Goal: Transaction & Acquisition: Purchase product/service

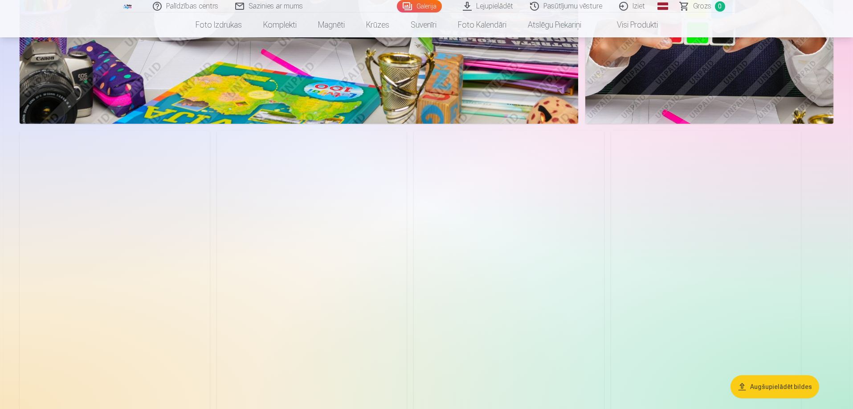
scroll to position [2004, 0]
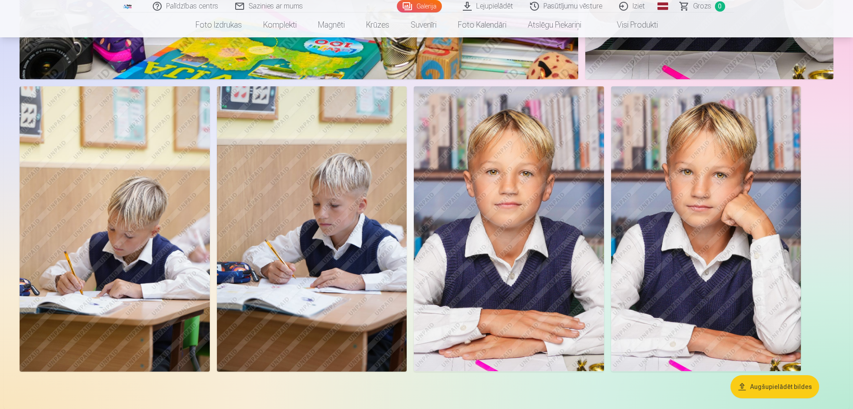
click at [86, 256] on img at bounding box center [115, 228] width 190 height 285
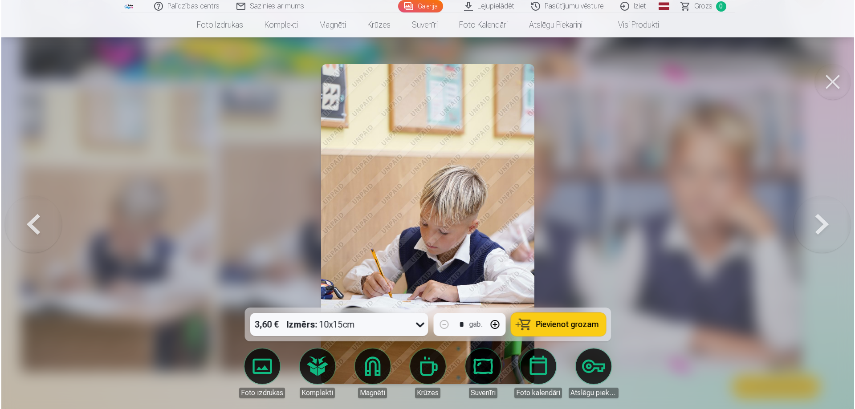
scroll to position [2009, 0]
click at [814, 233] on button at bounding box center [823, 224] width 57 height 149
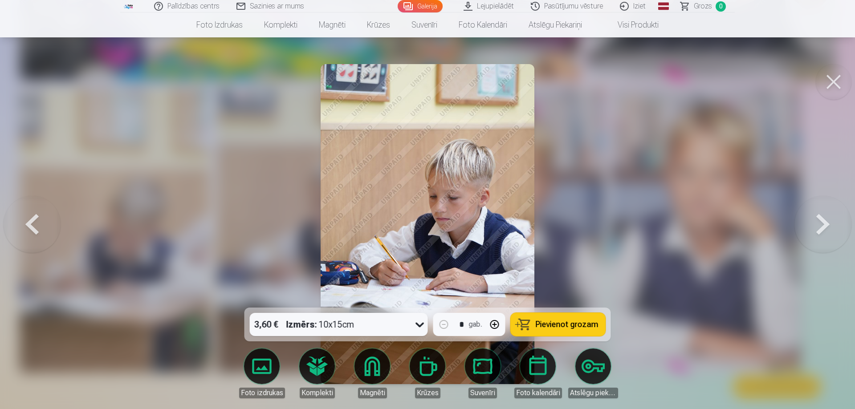
click at [814, 233] on button at bounding box center [823, 224] width 57 height 149
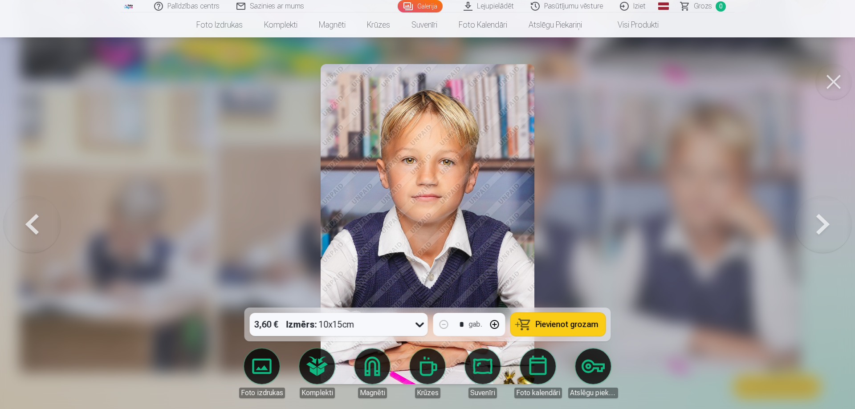
click at [26, 237] on button at bounding box center [32, 224] width 57 height 149
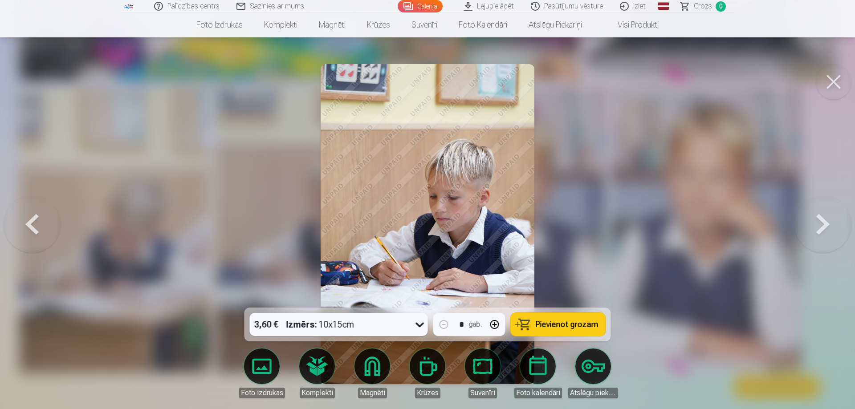
click at [26, 237] on button at bounding box center [32, 224] width 57 height 149
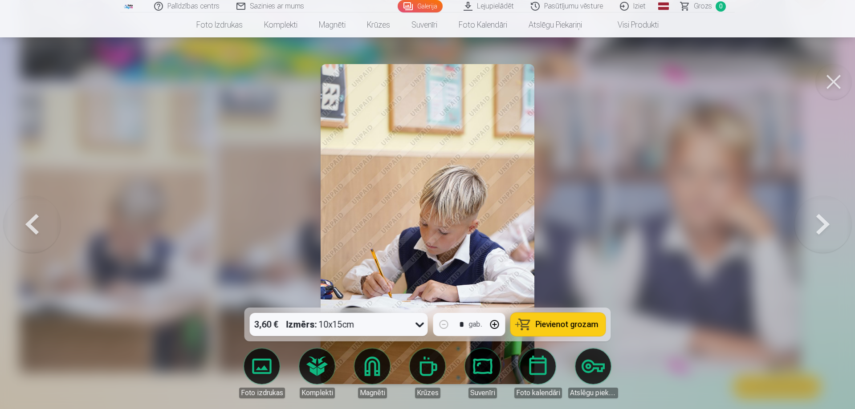
click at [543, 322] on span "Pievienot grozam" at bounding box center [567, 325] width 63 height 8
click at [698, 10] on span "Grozs" at bounding box center [703, 6] width 18 height 11
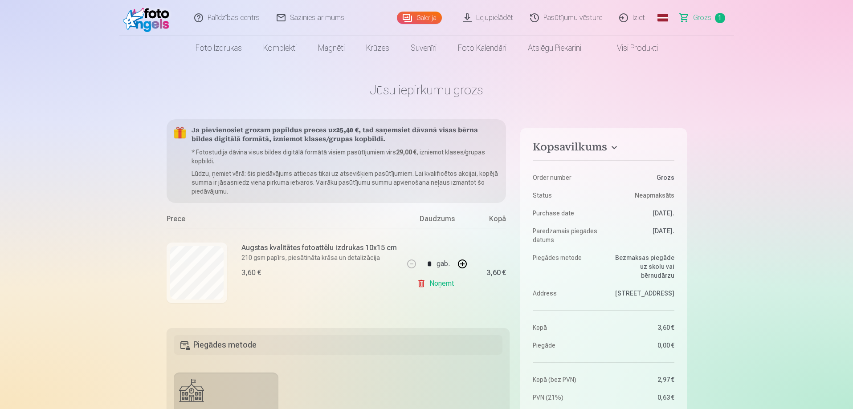
click at [634, 16] on link "Iziet" at bounding box center [632, 18] width 43 height 36
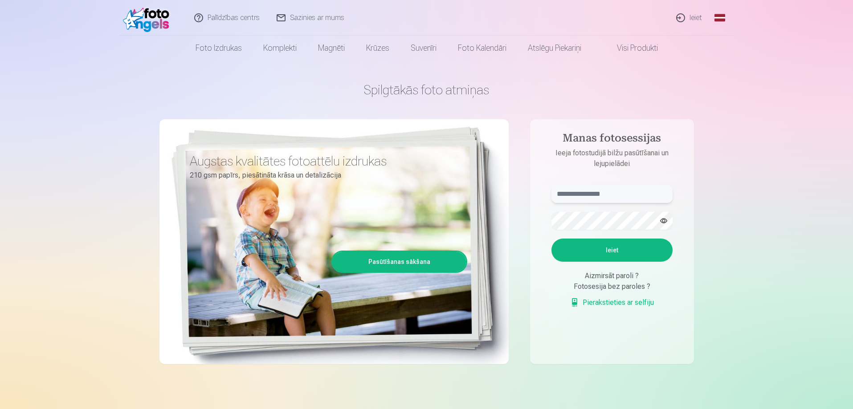
type input "**********"
click at [596, 255] on button "Ieiet" at bounding box center [611, 250] width 121 height 23
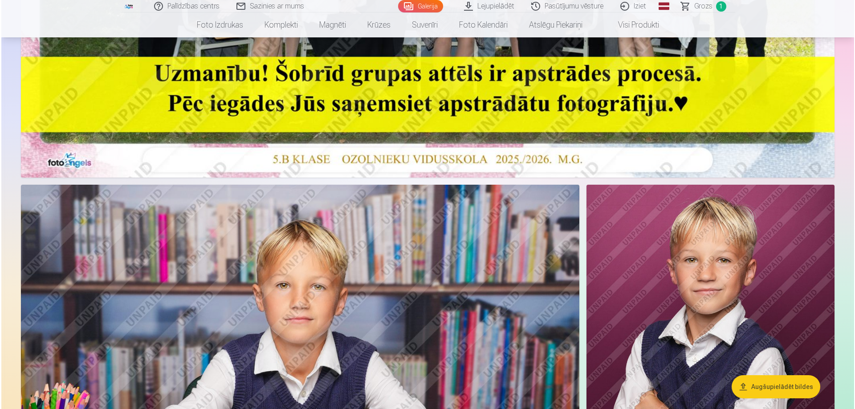
scroll to position [267, 0]
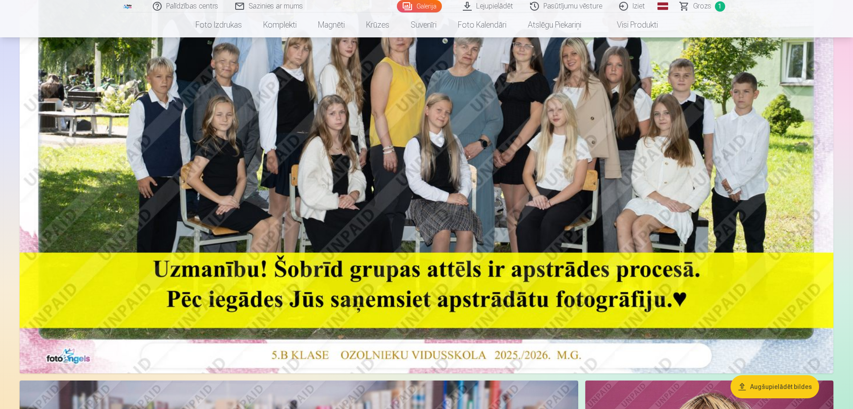
click at [440, 186] on img at bounding box center [427, 102] width 814 height 543
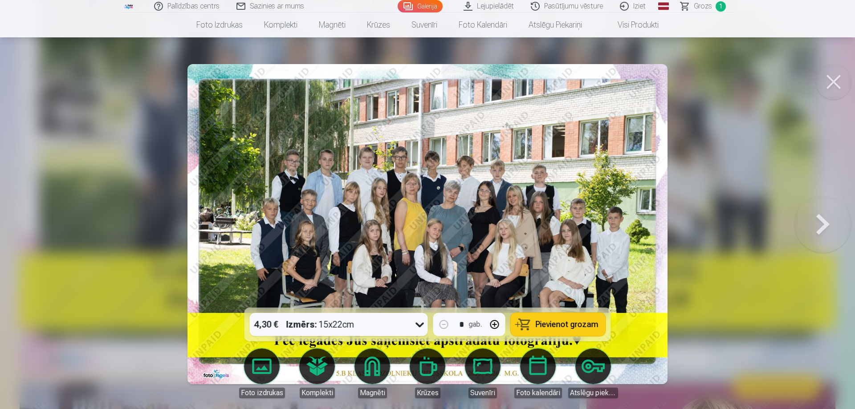
click at [494, 327] on button "button" at bounding box center [494, 324] width 21 height 21
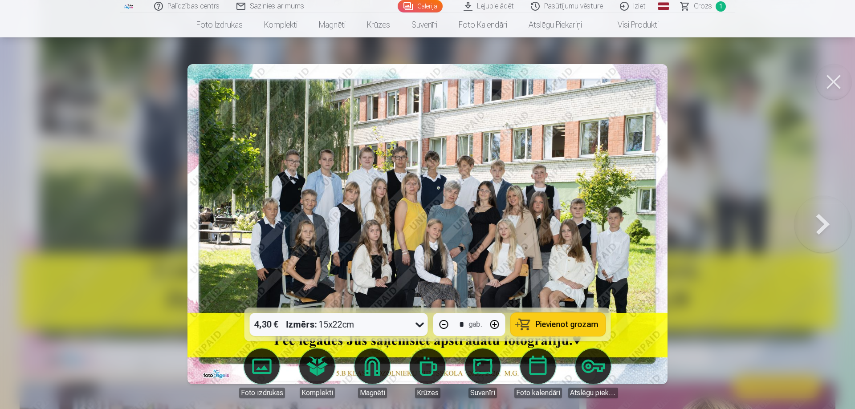
click at [494, 327] on button "button" at bounding box center [494, 324] width 21 height 21
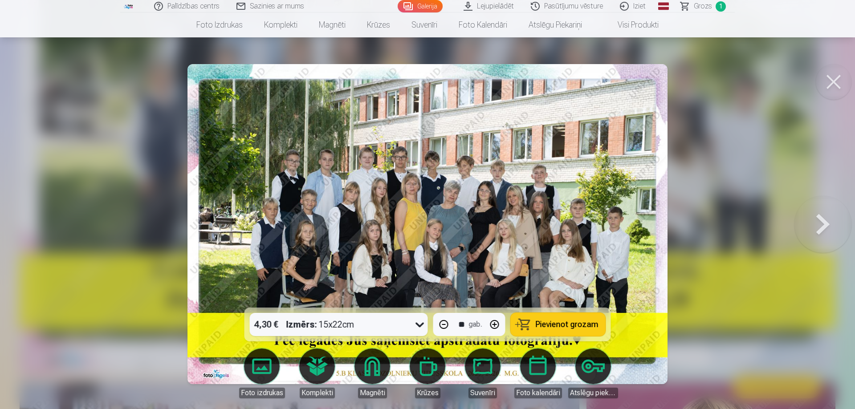
click at [494, 327] on button "button" at bounding box center [494, 324] width 21 height 21
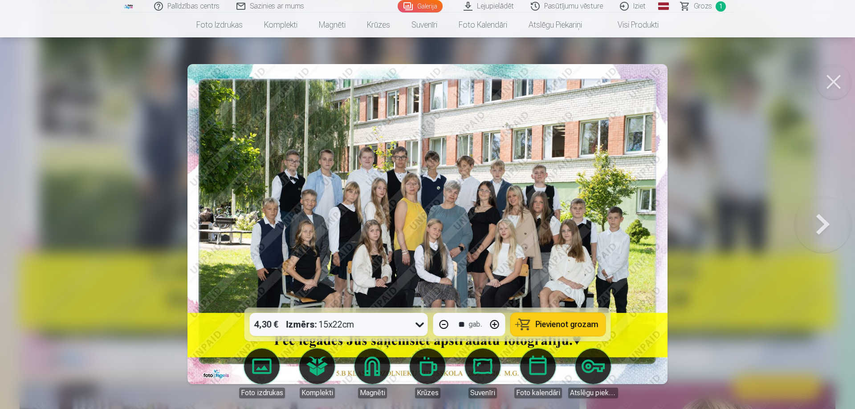
click at [494, 327] on button "button" at bounding box center [494, 324] width 21 height 21
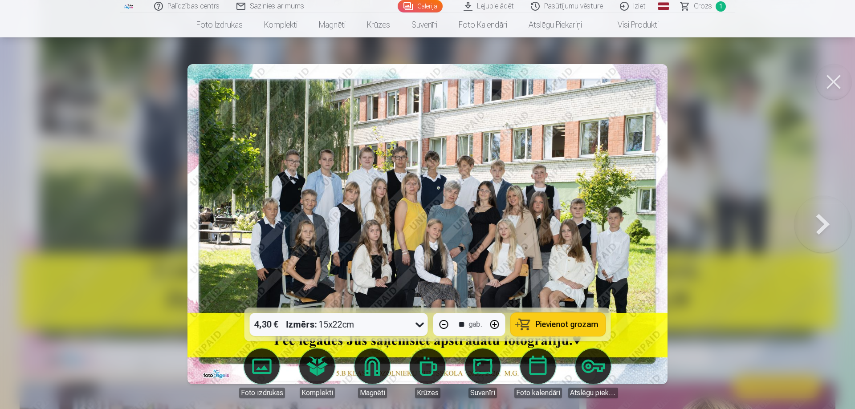
click at [494, 327] on button "button" at bounding box center [494, 324] width 21 height 21
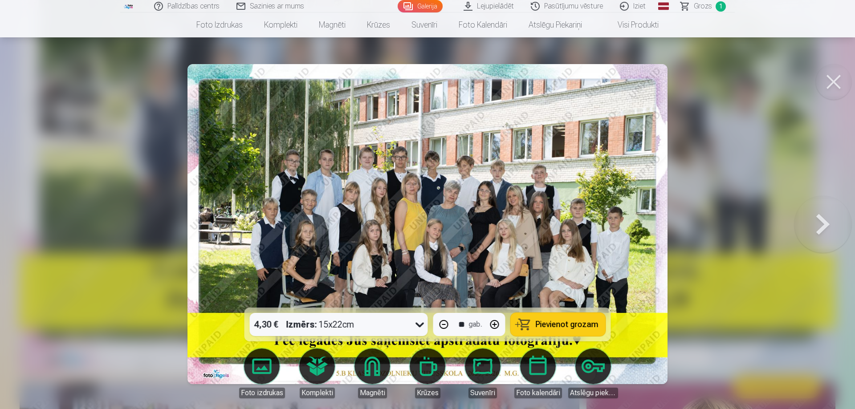
click at [494, 327] on button "button" at bounding box center [494, 324] width 21 height 21
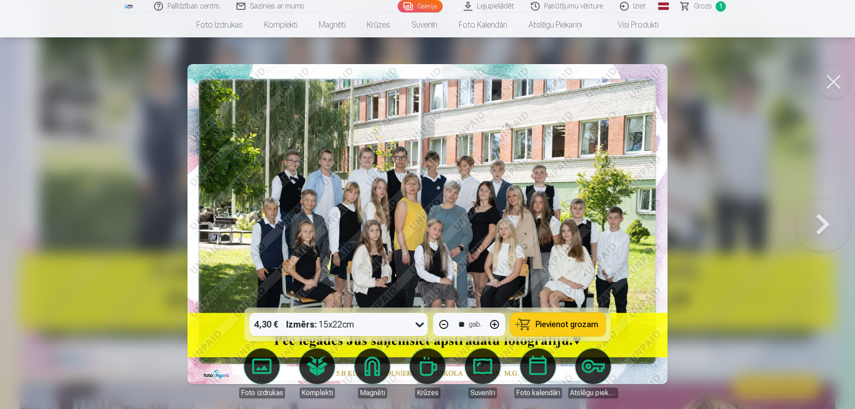
click at [494, 328] on button "button" at bounding box center [494, 324] width 21 height 21
click at [494, 329] on button "button" at bounding box center [494, 324] width 21 height 21
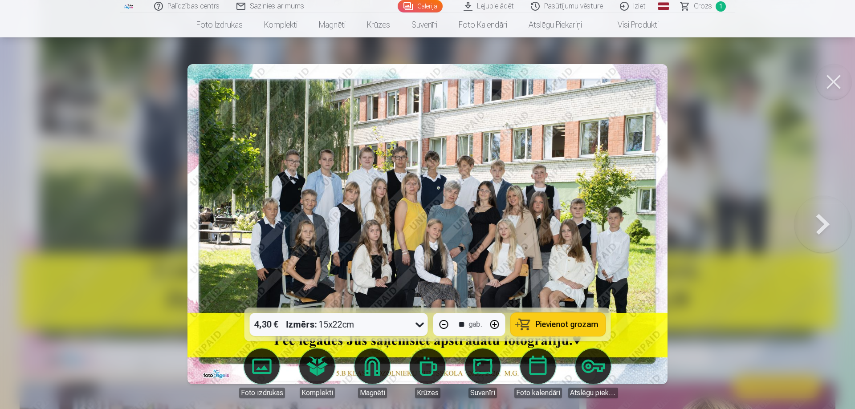
click at [494, 329] on button "button" at bounding box center [494, 324] width 21 height 21
click at [493, 329] on button "button" at bounding box center [494, 324] width 21 height 21
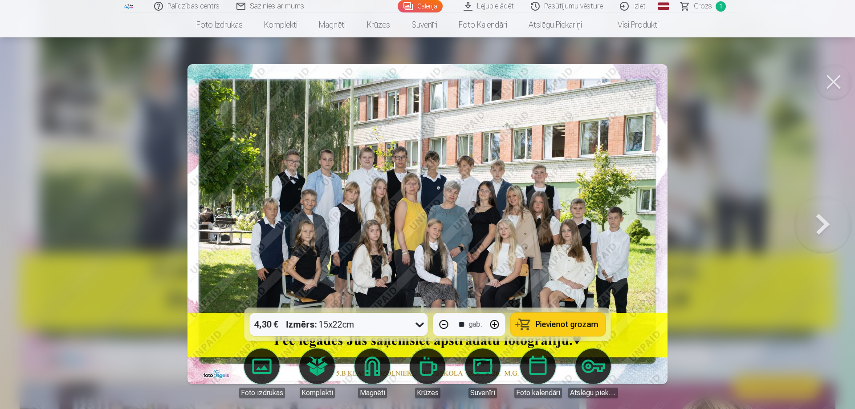
click at [493, 329] on button "button" at bounding box center [494, 324] width 21 height 21
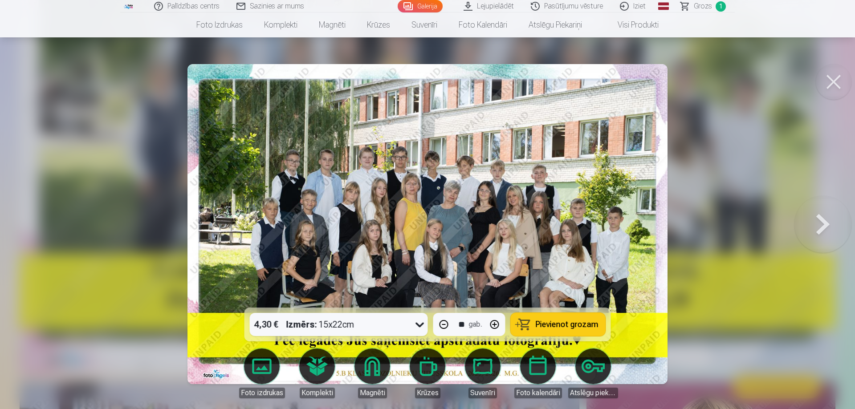
click at [493, 329] on button "button" at bounding box center [494, 324] width 21 height 21
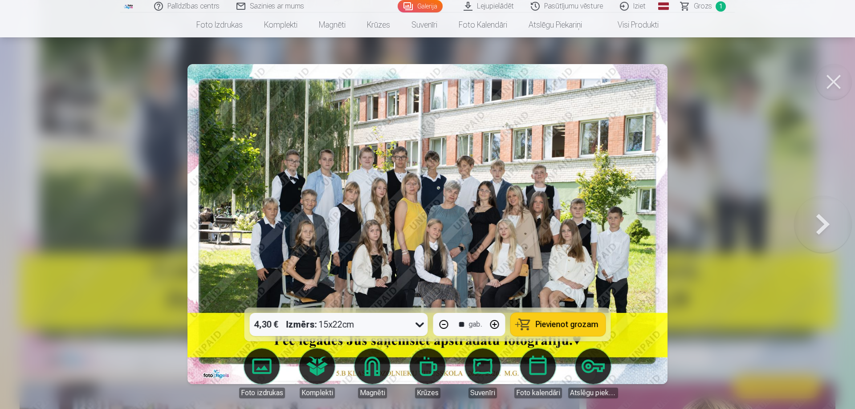
click at [493, 329] on button "button" at bounding box center [494, 324] width 21 height 21
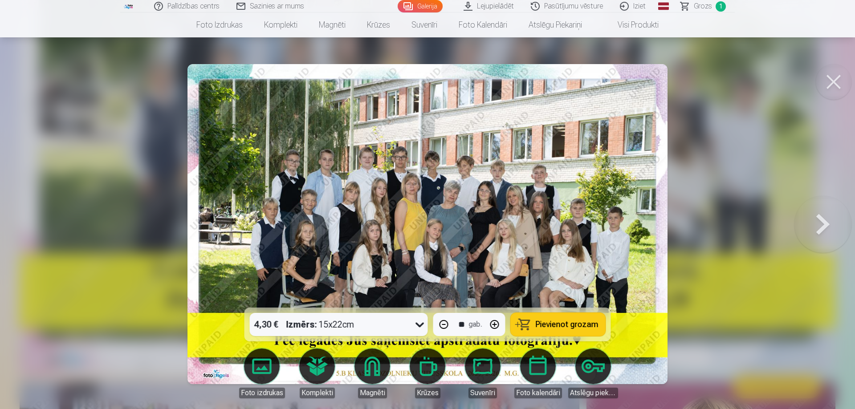
click at [493, 329] on button "button" at bounding box center [494, 324] width 21 height 21
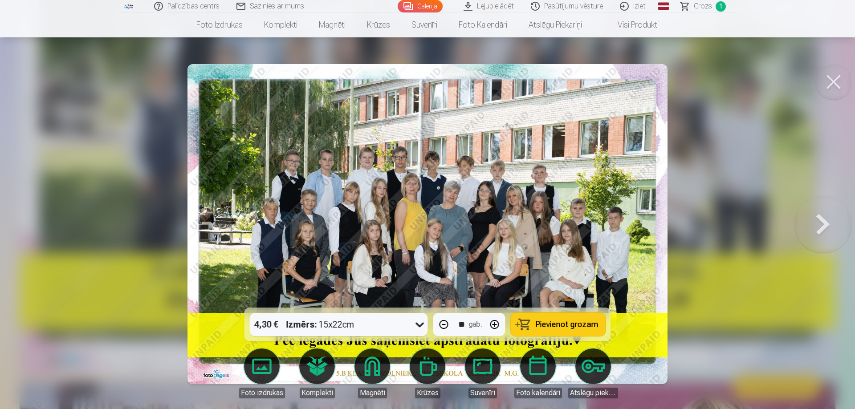
click at [493, 329] on button "button" at bounding box center [494, 324] width 21 height 21
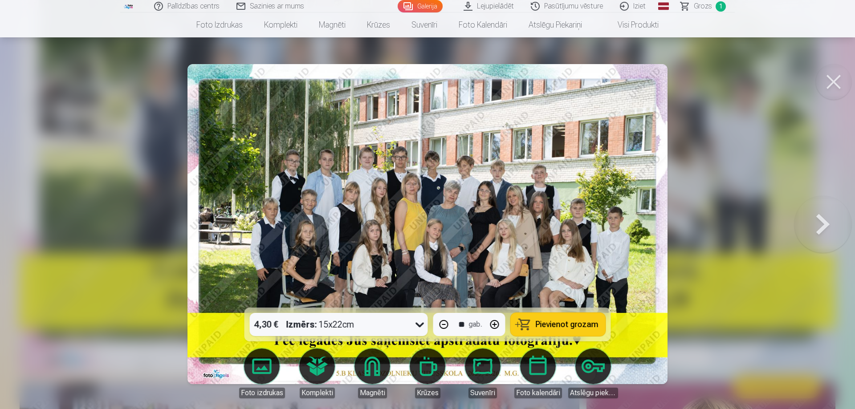
click at [493, 329] on button "button" at bounding box center [494, 324] width 21 height 21
click at [440, 319] on button "button" at bounding box center [443, 324] width 21 height 21
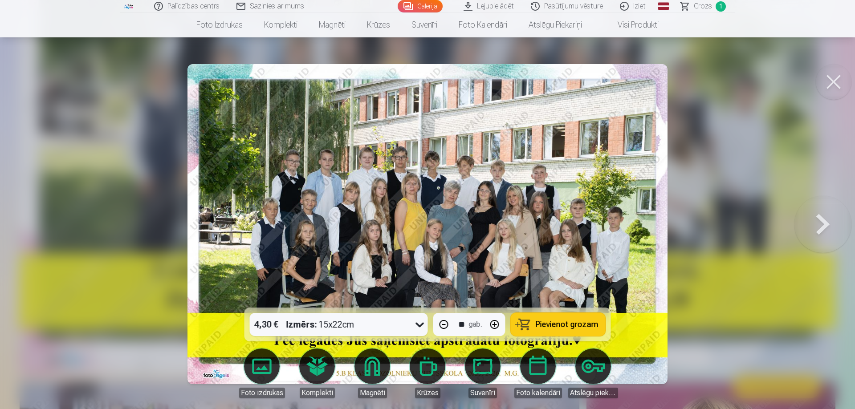
click at [440, 319] on button "button" at bounding box center [443, 324] width 21 height 21
click at [439, 319] on button "button" at bounding box center [443, 324] width 21 height 21
click at [439, 320] on button "button" at bounding box center [443, 324] width 21 height 21
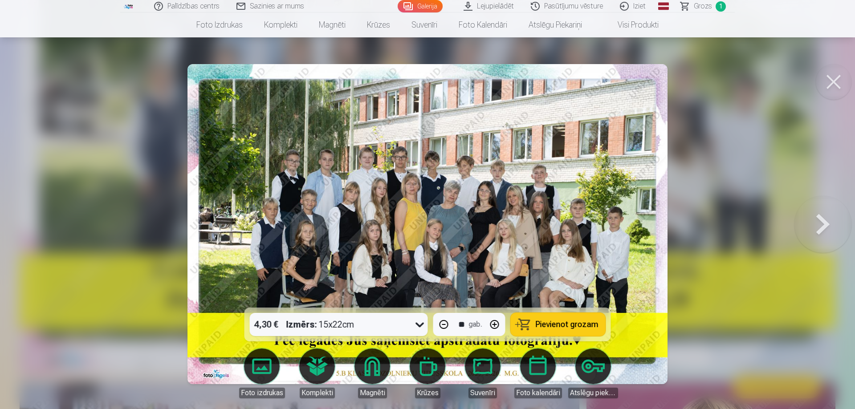
click at [439, 320] on button "button" at bounding box center [443, 324] width 21 height 21
click at [446, 325] on button "button" at bounding box center [443, 324] width 21 height 21
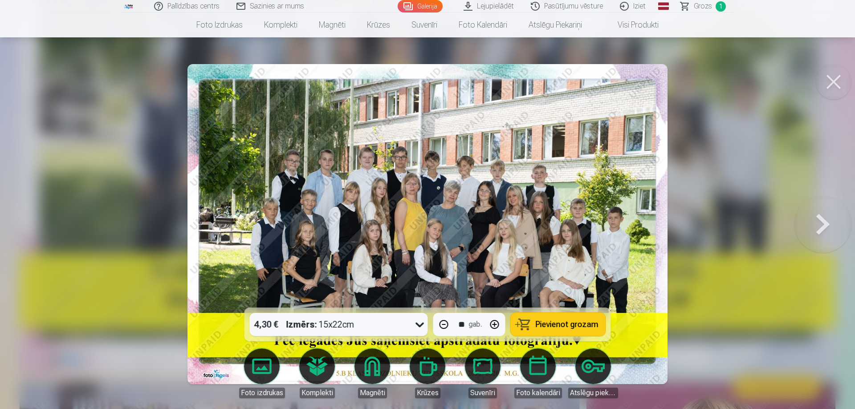
click at [446, 325] on button "button" at bounding box center [443, 324] width 21 height 21
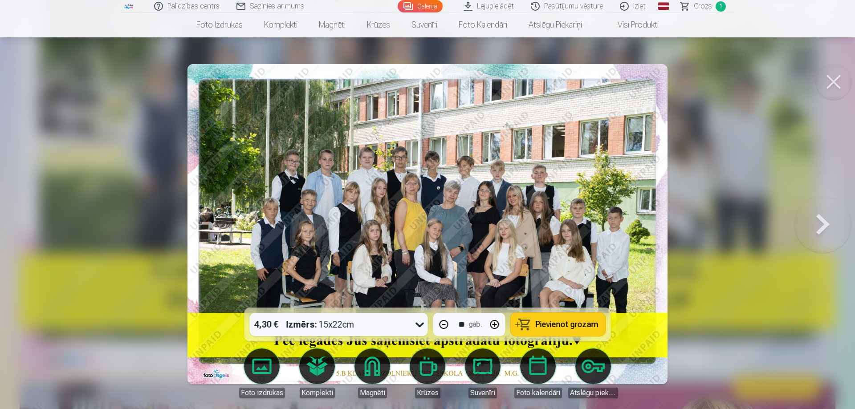
click at [446, 325] on button "button" at bounding box center [443, 324] width 21 height 21
click at [447, 325] on button "button" at bounding box center [443, 324] width 21 height 21
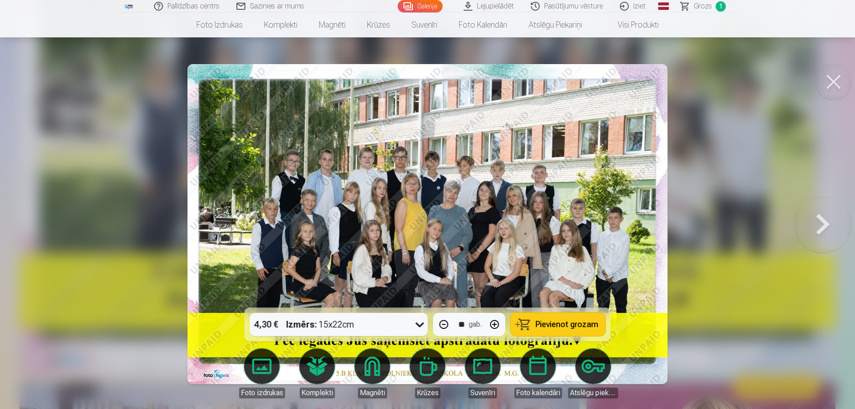
click at [445, 328] on button "button" at bounding box center [443, 324] width 21 height 21
click at [446, 328] on button "button" at bounding box center [443, 324] width 21 height 21
click at [447, 327] on button "button" at bounding box center [443, 324] width 21 height 21
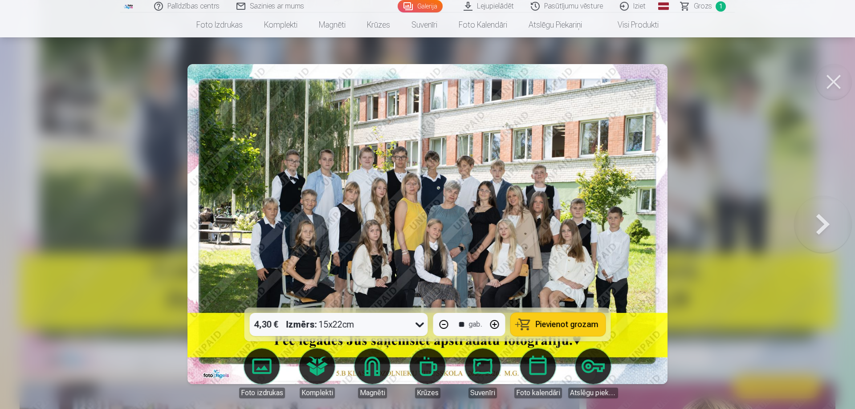
click at [447, 327] on button "button" at bounding box center [443, 324] width 21 height 21
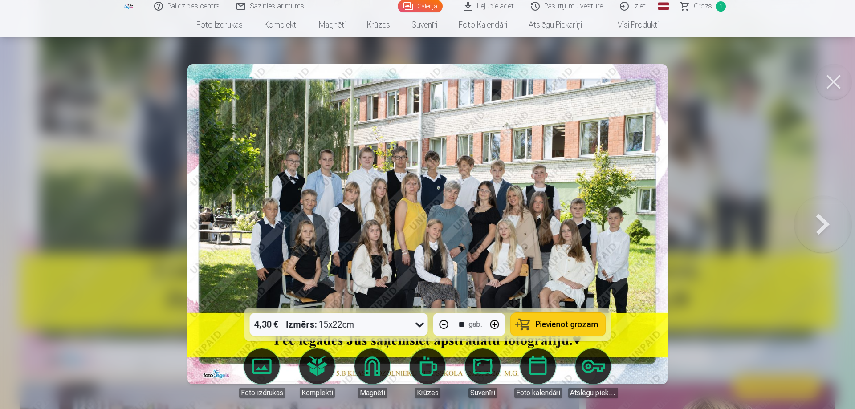
click at [447, 327] on button "button" at bounding box center [443, 324] width 21 height 21
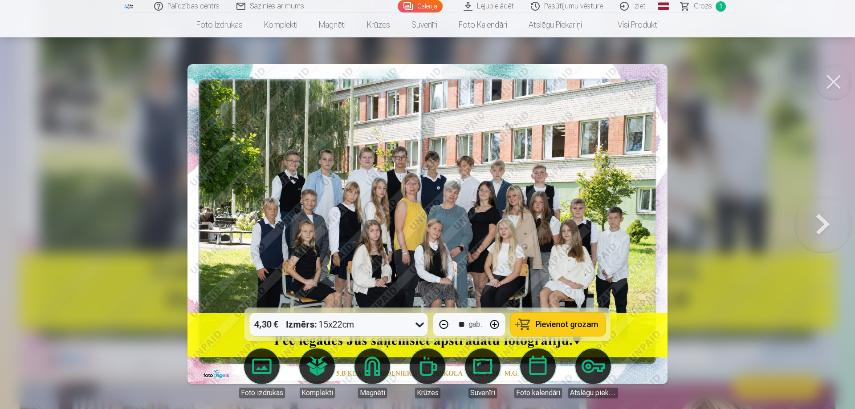
click at [447, 327] on button "button" at bounding box center [443, 324] width 21 height 21
drag, startPoint x: 447, startPoint y: 327, endPoint x: 460, endPoint y: 306, distance: 24.8
click at [460, 302] on div "4,30 € Izmērs : 15x22cm ** gab. Pievienot grozam Foto izdrukas Komplekti Magnēt…" at bounding box center [428, 224] width 848 height 320
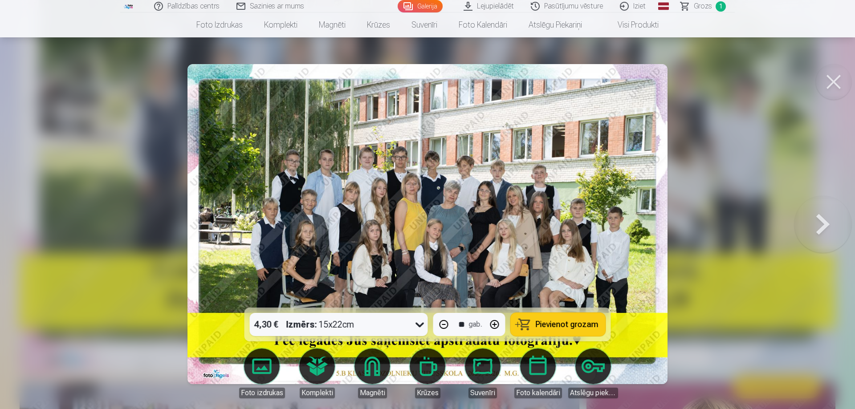
click at [444, 320] on button "button" at bounding box center [443, 324] width 21 height 21
click at [443, 324] on button "button" at bounding box center [443, 324] width 21 height 21
click at [443, 321] on button "button" at bounding box center [443, 324] width 21 height 21
drag, startPoint x: 444, startPoint y: 322, endPoint x: 435, endPoint y: 320, distance: 8.6
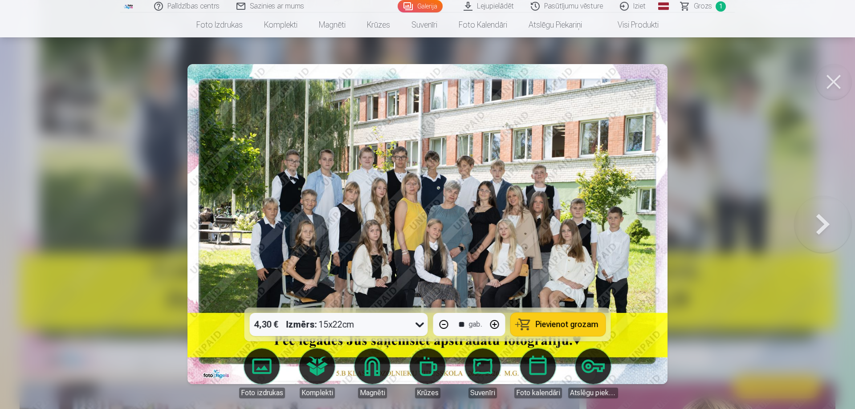
click at [439, 320] on button "button" at bounding box center [443, 324] width 21 height 21
click at [436, 321] on button "button" at bounding box center [443, 324] width 21 height 21
drag, startPoint x: 438, startPoint y: 322, endPoint x: 438, endPoint y: 318, distance: 4.9
click at [436, 316] on div "** gab." at bounding box center [469, 324] width 72 height 23
drag, startPoint x: 438, startPoint y: 318, endPoint x: 450, endPoint y: 328, distance: 15.8
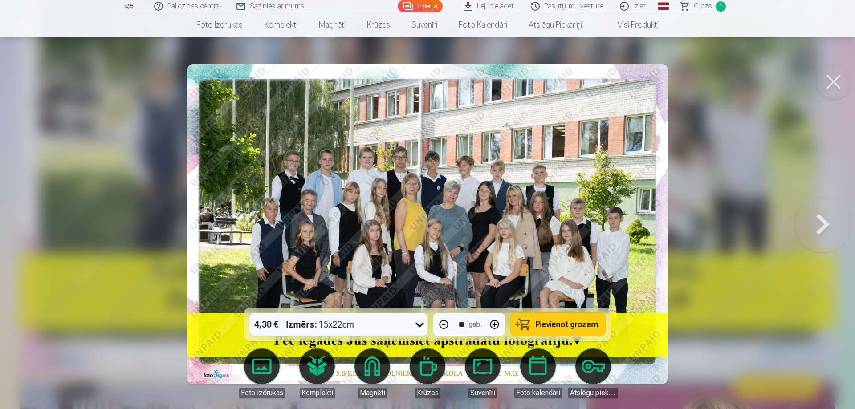
click at [440, 318] on button "button" at bounding box center [443, 324] width 21 height 21
click at [450, 326] on button "button" at bounding box center [443, 324] width 21 height 21
click at [448, 325] on button "button" at bounding box center [443, 324] width 21 height 21
click at [449, 322] on button "button" at bounding box center [443, 324] width 21 height 21
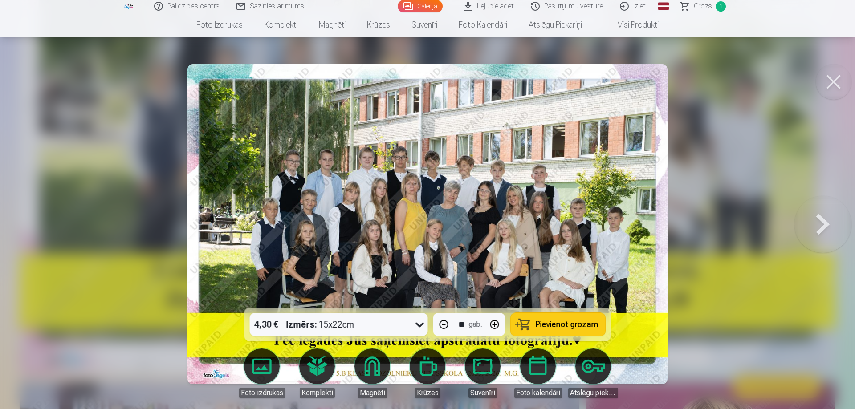
click at [448, 322] on button "button" at bounding box center [443, 324] width 21 height 21
click at [444, 324] on button "button" at bounding box center [443, 324] width 21 height 21
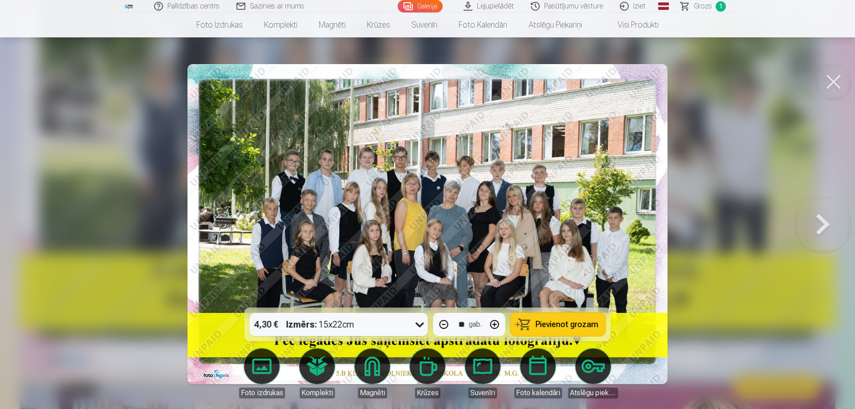
click at [443, 324] on button "button" at bounding box center [443, 324] width 21 height 21
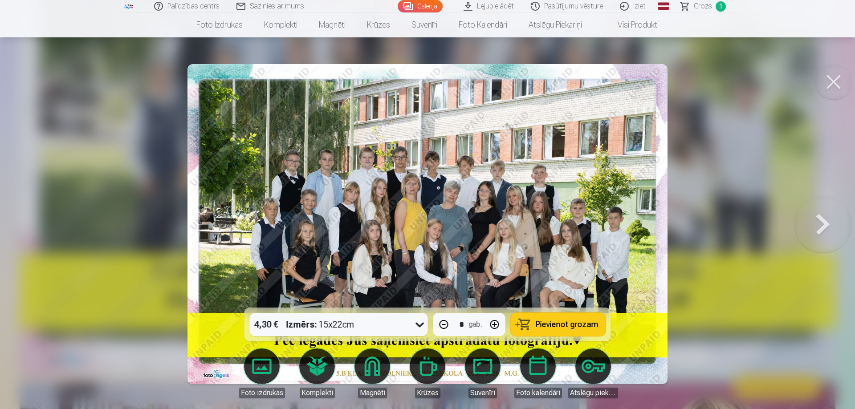
click at [443, 324] on button "button" at bounding box center [443, 324] width 21 height 21
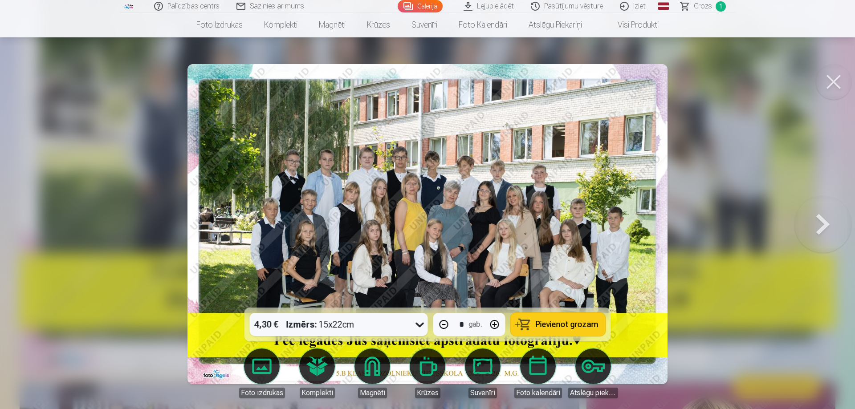
click at [443, 324] on button "button" at bounding box center [443, 324] width 21 height 21
type input "*"
drag, startPoint x: 568, startPoint y: 320, endPoint x: 586, endPoint y: 303, distance: 24.9
click at [586, 303] on div "4,30 € Izmērs : 15x22cm * gab. Pievienot grozam Foto izdrukas Komplekti Magnēti…" at bounding box center [428, 224] width 848 height 320
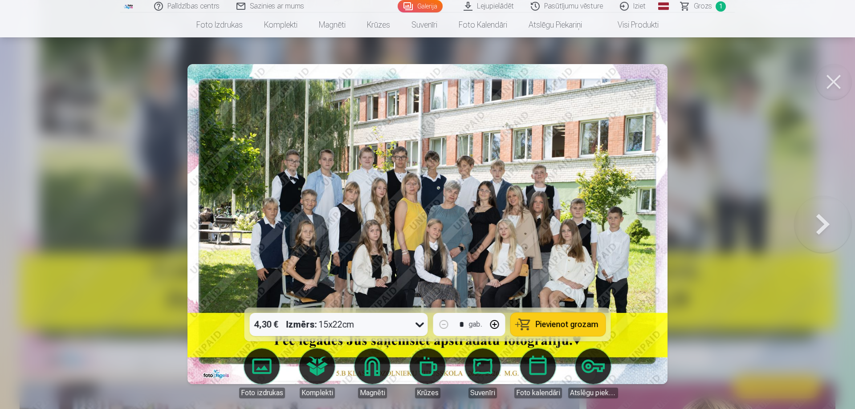
click at [579, 322] on span "Pievienot grozam" at bounding box center [567, 325] width 63 height 8
click at [702, 7] on span "Grozs" at bounding box center [703, 6] width 18 height 11
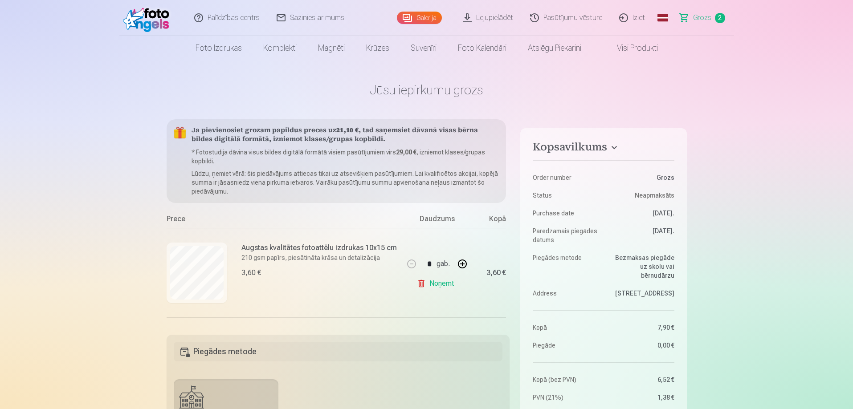
click at [638, 15] on link "Iziet" at bounding box center [632, 18] width 43 height 36
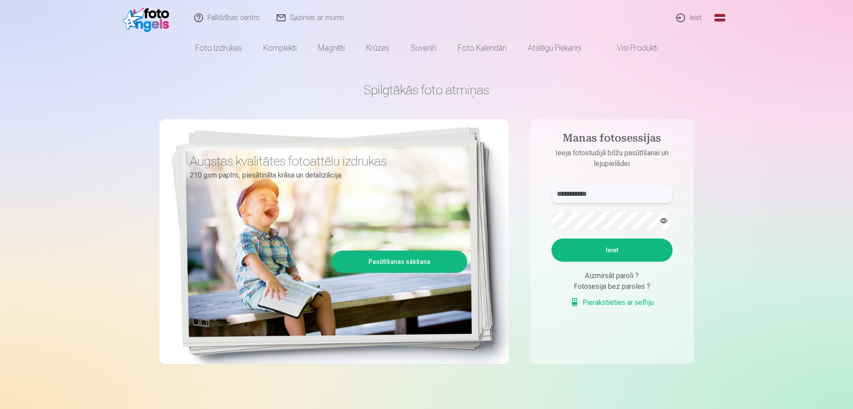
click at [620, 189] on input "**********" at bounding box center [611, 194] width 121 height 18
type input "**********"
click at [628, 252] on button "Ieiet" at bounding box center [611, 250] width 121 height 23
